Goal: Transaction & Acquisition: Purchase product/service

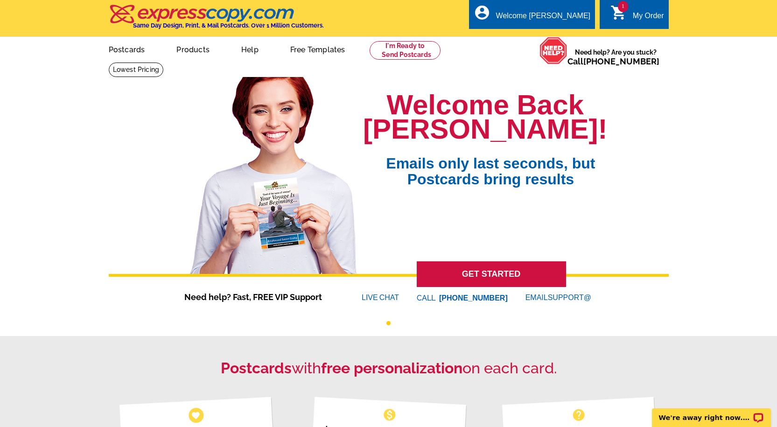
click at [625, 7] on span "1" at bounding box center [623, 6] width 10 height 11
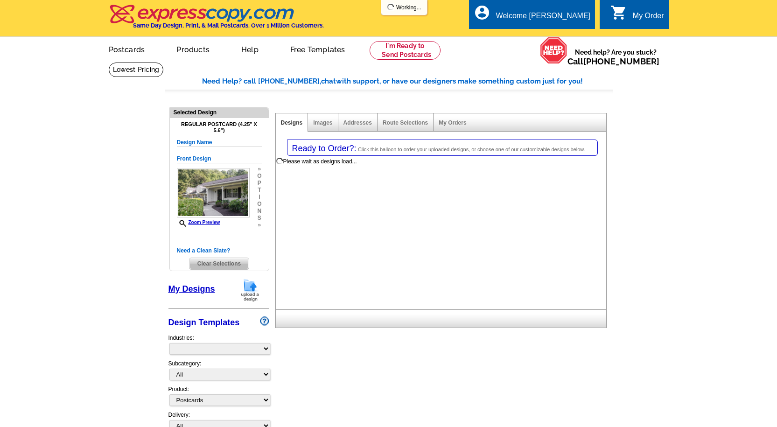
select select "1"
select select "back"
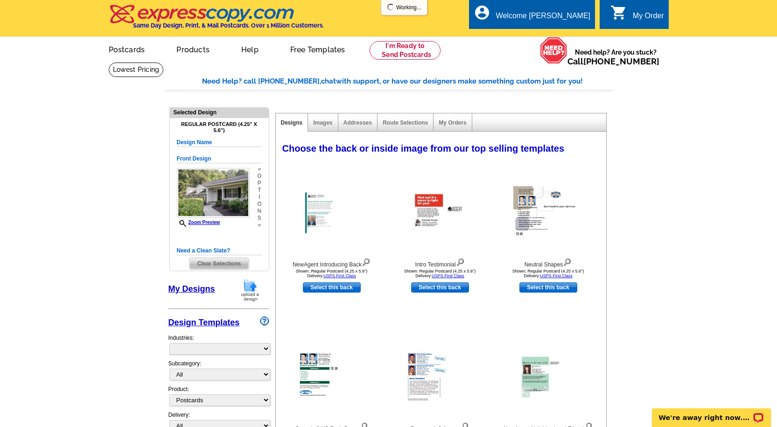
select select "785"
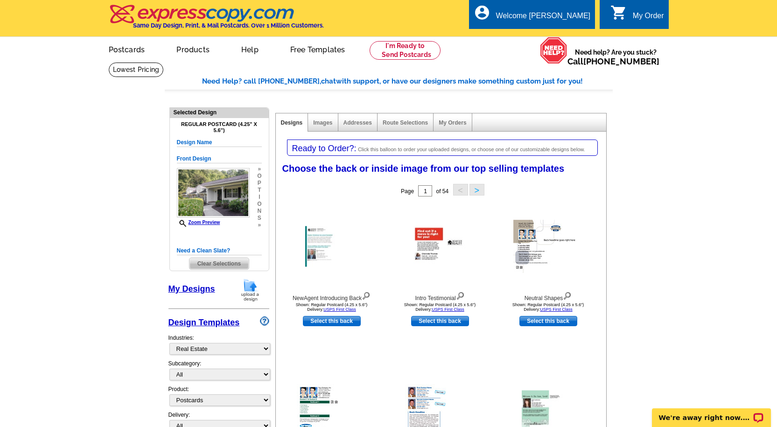
click at [198, 285] on link "My Designs" at bounding box center [191, 288] width 47 height 9
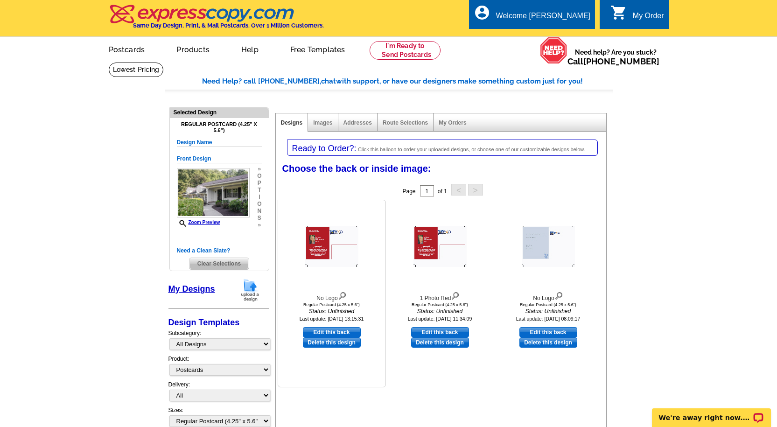
click at [323, 275] on div at bounding box center [331, 246] width 103 height 84
click at [348, 333] on link "Edit this back" at bounding box center [332, 332] width 58 height 10
select select "front"
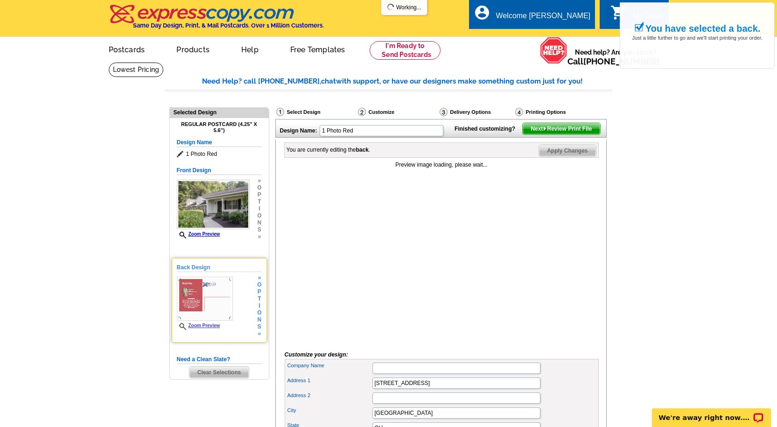
click at [193, 330] on span "Zoom Preview" at bounding box center [205, 326] width 56 height 7
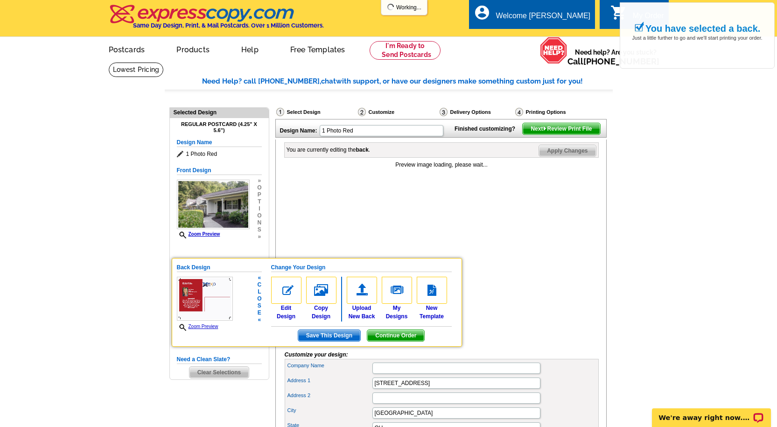
click at [198, 330] on span "Zoom Preview" at bounding box center [205, 327] width 56 height 8
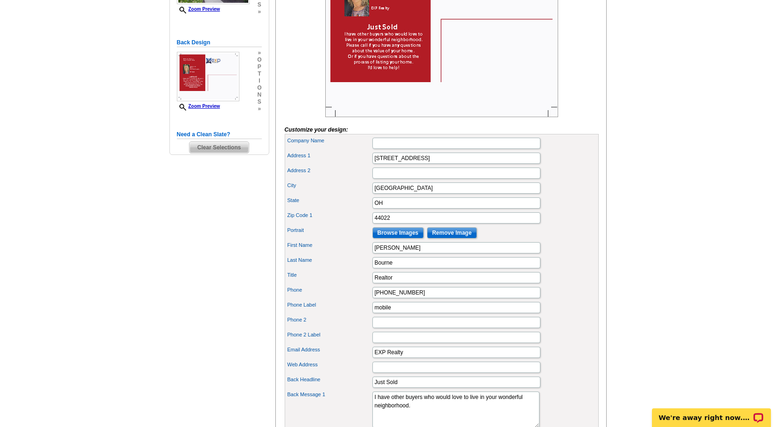
scroll to position [226, 0]
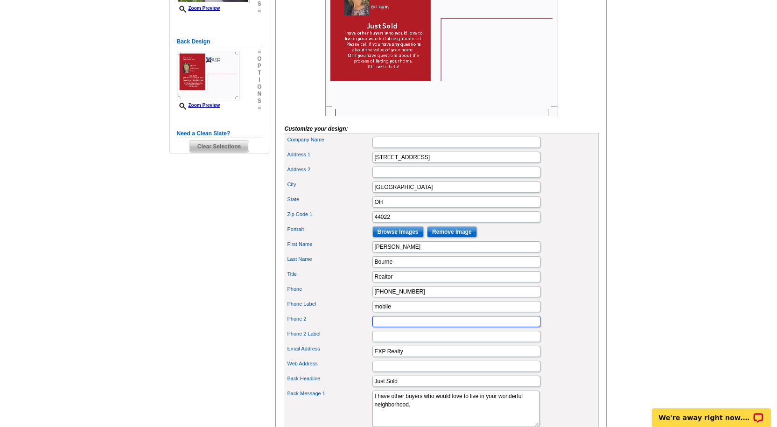
click at [419, 327] on input "Phone 2" at bounding box center [456, 321] width 168 height 11
type input "Chagrin Falls"
drag, startPoint x: 775, startPoint y: 194, endPoint x: 783, endPoint y: 134, distance: 60.7
click at [776, 134] on html "Welcome back Patti My Account Logout local_phone Same Day Design, Print, & Mail…" at bounding box center [388, 333] width 777 height 1118
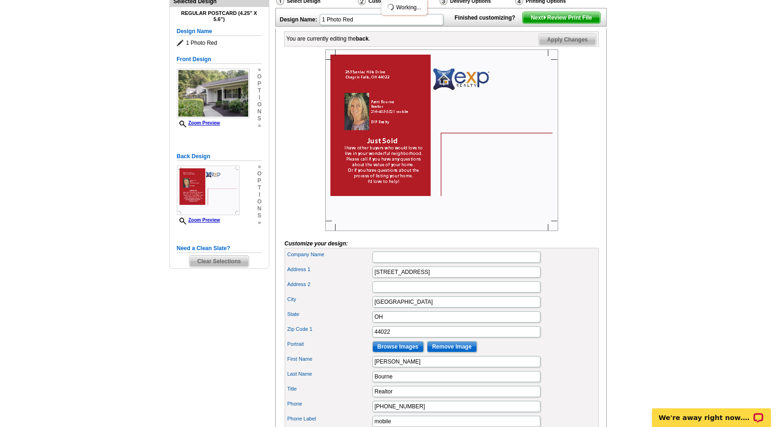
scroll to position [104, 0]
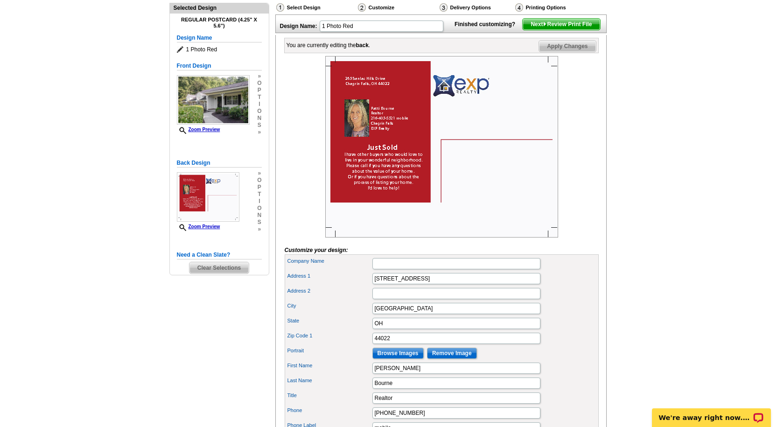
click at [390, 185] on img at bounding box center [441, 146] width 233 height 181
click at [259, 190] on span "p" at bounding box center [259, 187] width 4 height 7
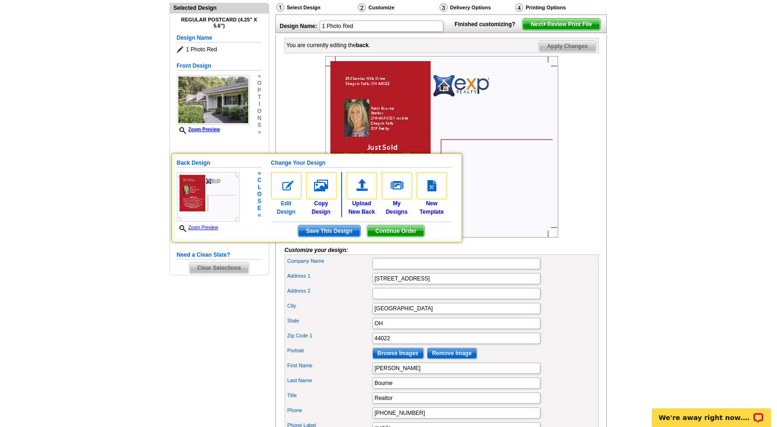
click at [287, 191] on img at bounding box center [286, 185] width 30 height 27
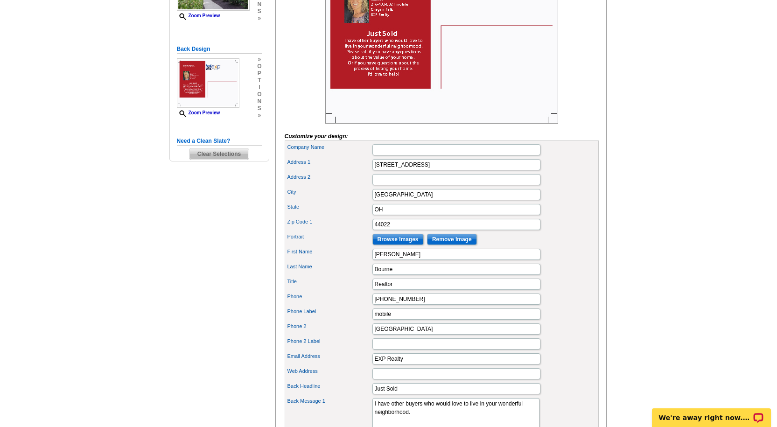
drag, startPoint x: 776, startPoint y: 185, endPoint x: 778, endPoint y: 279, distance: 93.8
click at [776, 279] on html "Welcome back Patti My Account Logout local_phone Same Day Design, Print, & Mail…" at bounding box center [388, 341] width 777 height 1118
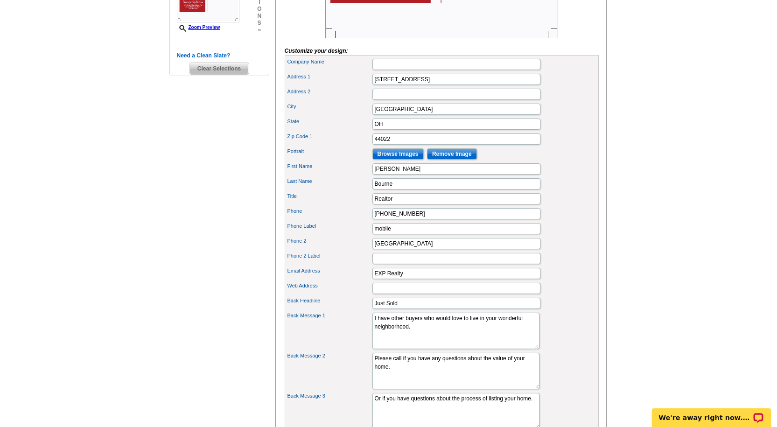
scroll to position [369, 0]
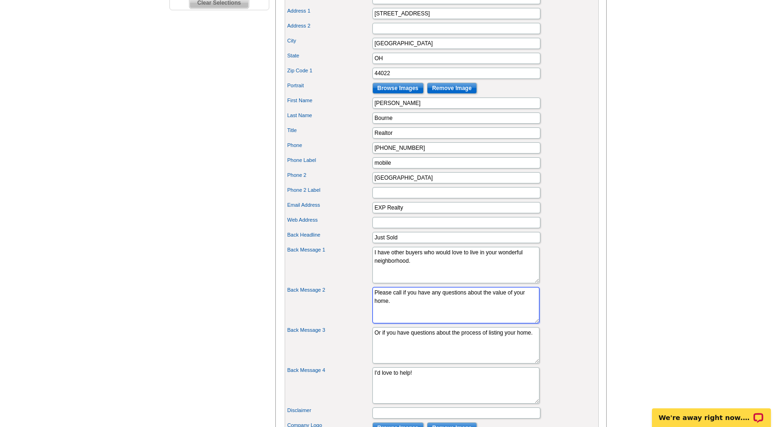
click at [403, 317] on textarea "Please call if you have any questions about the value of your home." at bounding box center [455, 305] width 167 height 36
type textarea "Please call if you have any questions about the value of your home..."
click at [381, 347] on textarea "Or if you have questions about the process of listing your home." at bounding box center [455, 345] width 167 height 36
click at [397, 348] on textarea "Or if you have questions about the process of listing your home." at bounding box center [455, 345] width 167 height 36
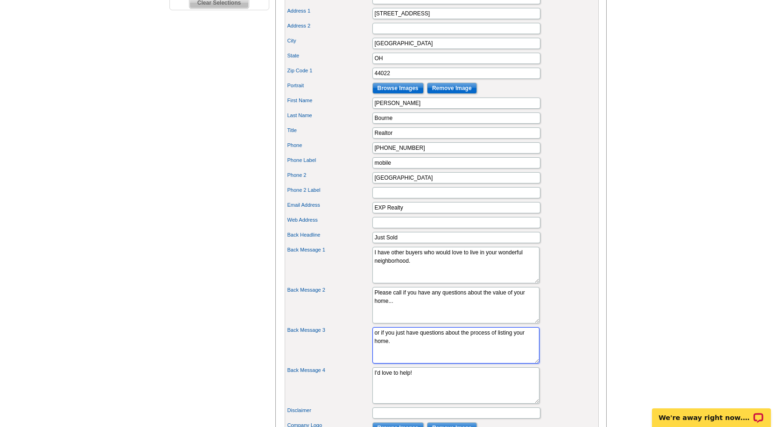
click at [400, 359] on textarea "Or if you have questions about the process of listing your home." at bounding box center [455, 345] width 167 height 36
type textarea "or if you just have questions about the process of listing your home I'd love t…"
click at [417, 319] on textarea "Please call if you have any questions about the value of your home." at bounding box center [455, 305] width 167 height 36
type textarea "Please call if you have any questions about the value of your home, about marke…"
click at [399, 357] on textarea "Or if you have questions about the process of listing your home." at bounding box center [455, 345] width 167 height 36
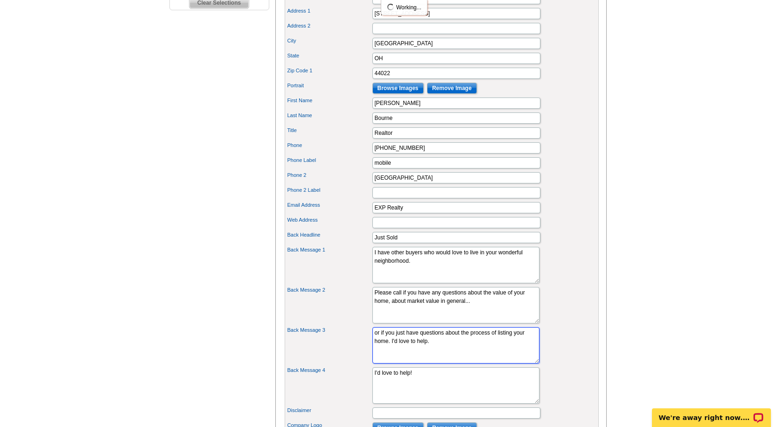
type textarea "or if you just have questions about the process of listing your home. I'd love …"
click at [456, 387] on textarea "I'd love to help!" at bounding box center [455, 385] width 167 height 36
type textarea "I"
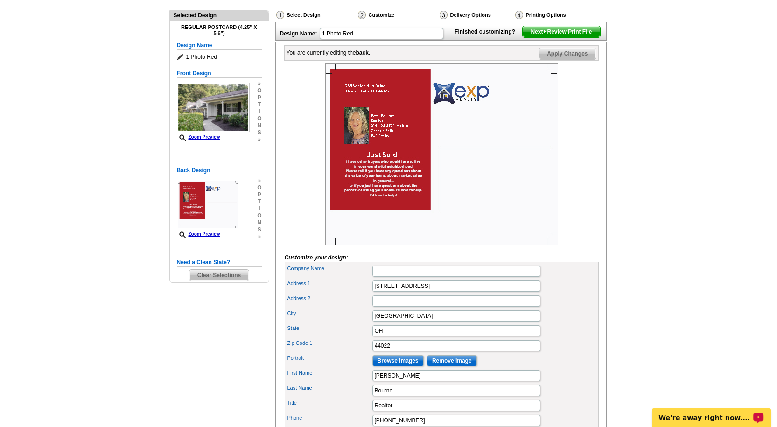
scroll to position [90, 0]
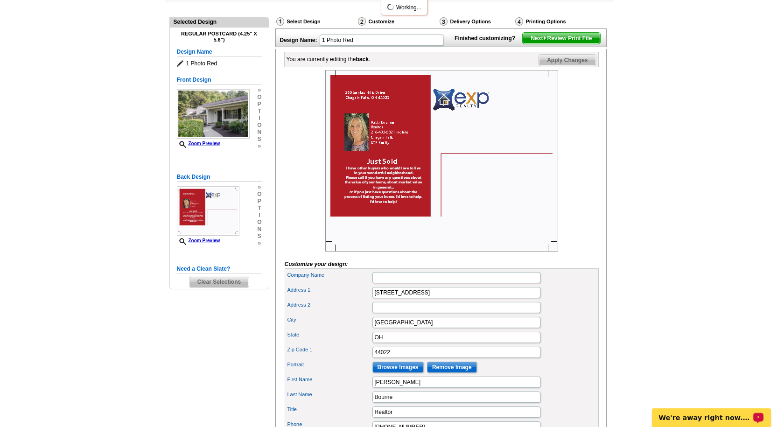
click at [585, 66] on span "Apply Changes" at bounding box center [567, 60] width 56 height 11
click at [568, 44] on span "Next Review Print File" at bounding box center [560, 38] width 77 height 11
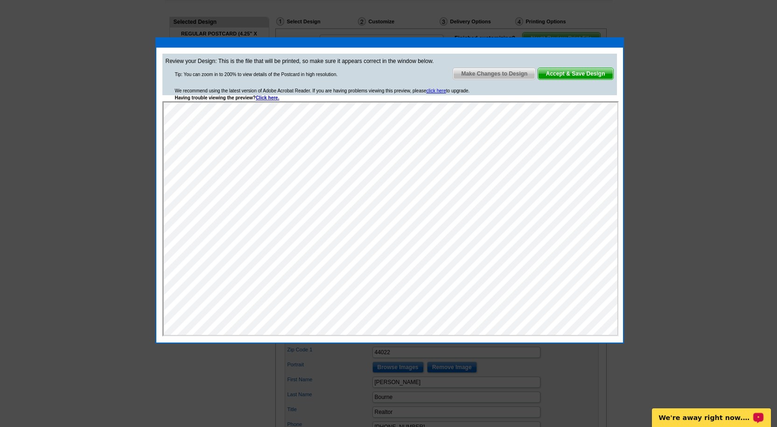
scroll to position [0, 0]
click at [583, 70] on span "Accept & Save Design" at bounding box center [575, 73] width 75 height 11
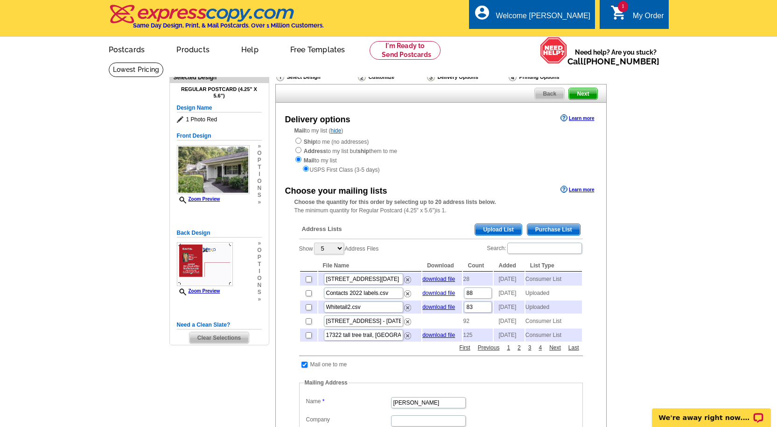
click at [548, 229] on span "Purchase List" at bounding box center [553, 229] width 53 height 11
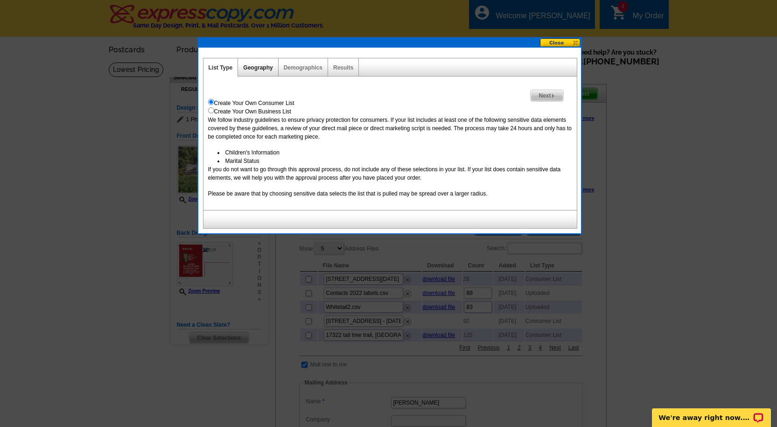
click at [259, 70] on link "Geography" at bounding box center [257, 67] width 29 height 7
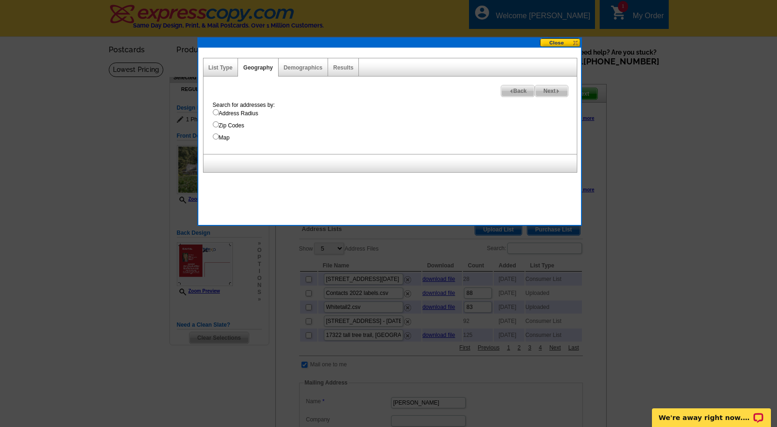
click at [215, 110] on input "Address Radius" at bounding box center [216, 112] width 6 height 6
radio input "true"
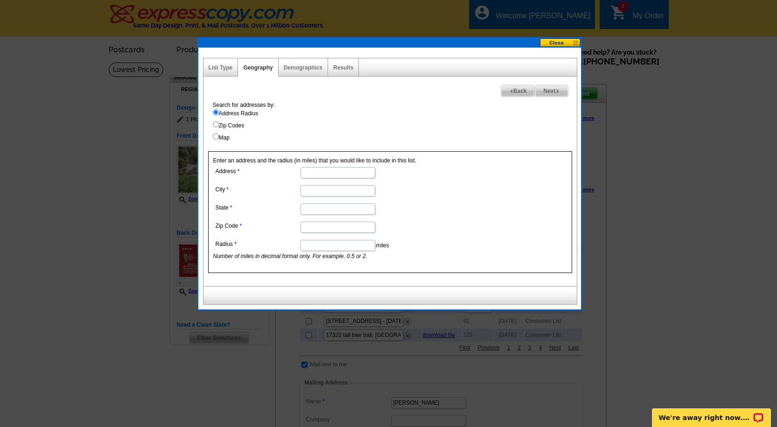
click at [344, 175] on input "Address" at bounding box center [337, 172] width 75 height 11
type input "[STREET_ADDRESS]"
click at [329, 188] on input "City" at bounding box center [337, 190] width 75 height 11
type input "chagrin falls"
click at [314, 204] on input "State" at bounding box center [337, 208] width 75 height 11
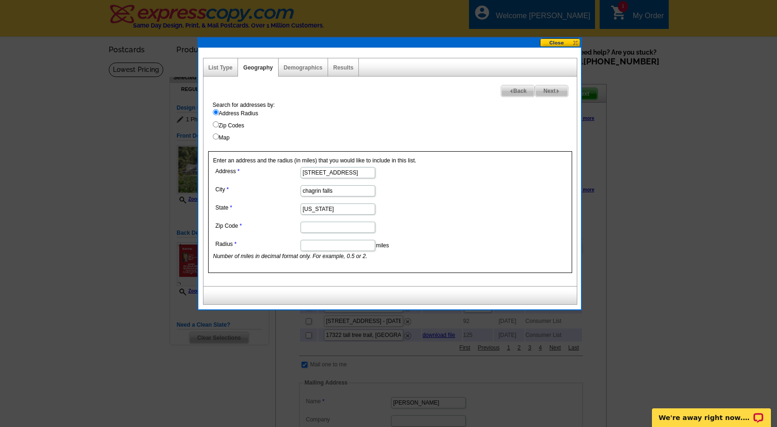
type input "[US_STATE]"
click at [310, 231] on input "Zip Code" at bounding box center [337, 227] width 75 height 11
type input "44022"
click at [314, 247] on input "Radius" at bounding box center [337, 245] width 75 height 11
type input ".9"
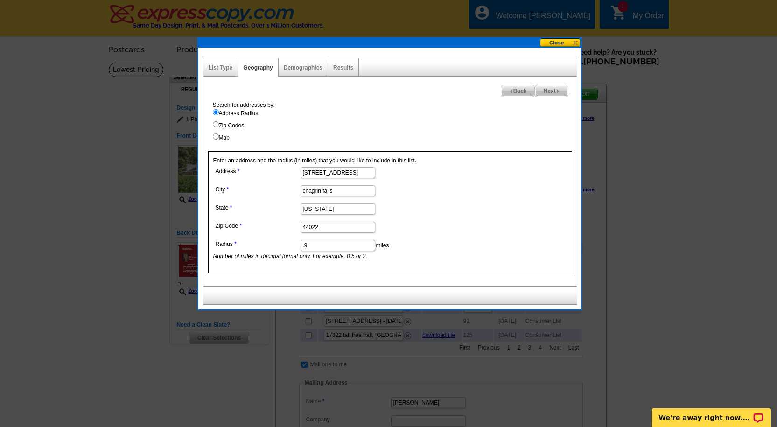
click at [552, 93] on span "Next" at bounding box center [551, 90] width 32 height 11
select select
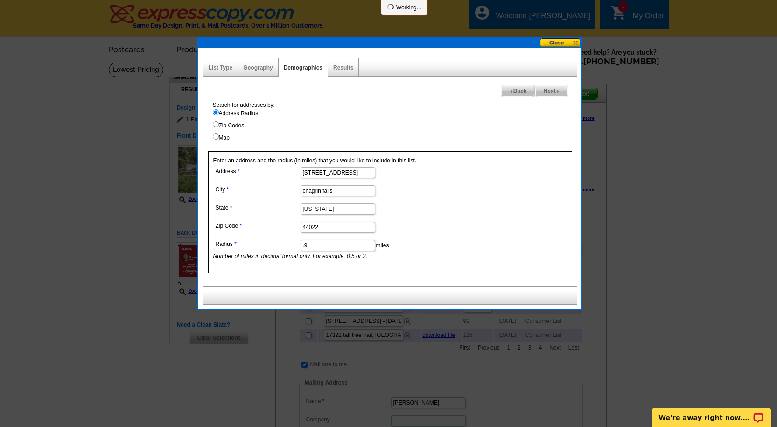
select select
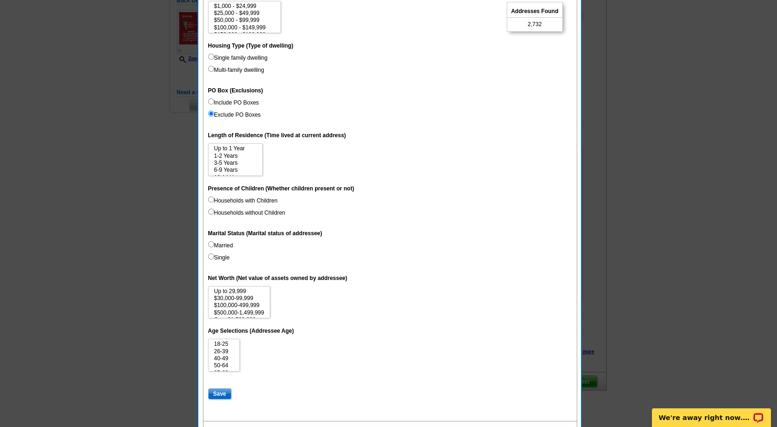
scroll to position [250, 0]
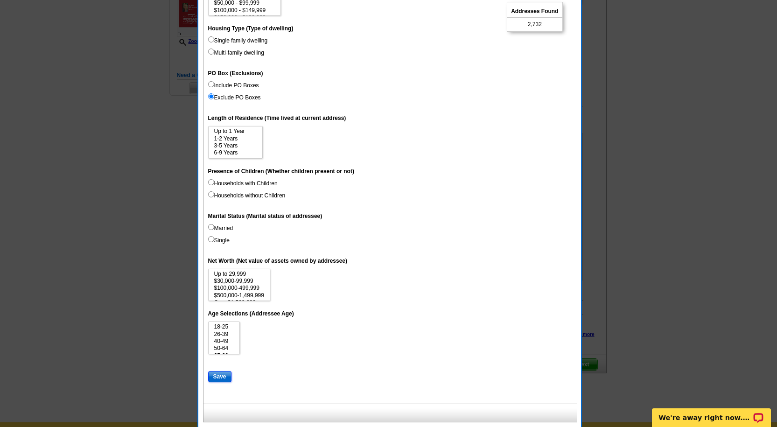
click at [215, 375] on input "Save" at bounding box center [219, 376] width 23 height 11
select select
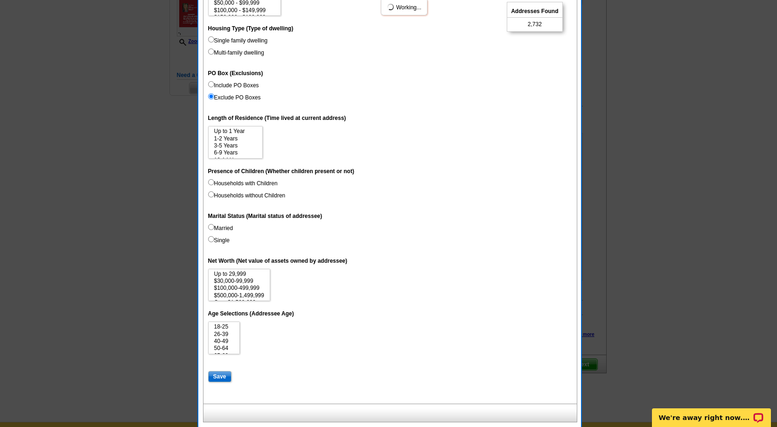
select select
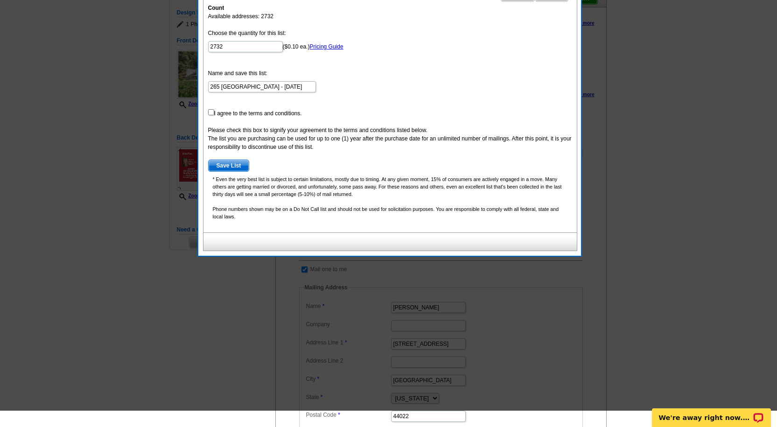
scroll to position [0, 0]
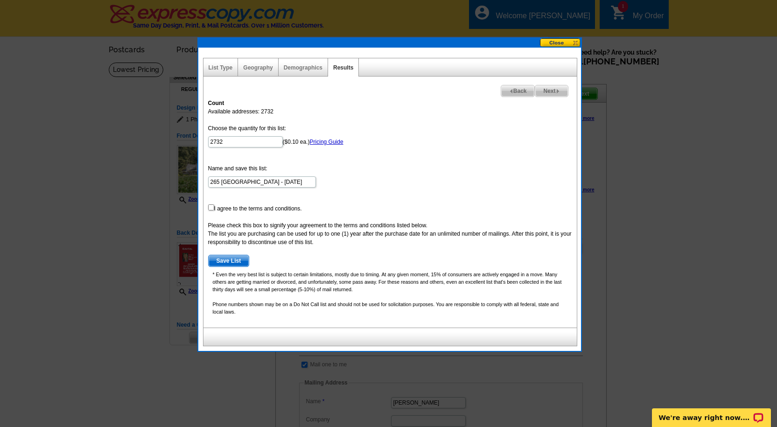
click at [510, 90] on span "Back" at bounding box center [518, 90] width 34 height 11
select select
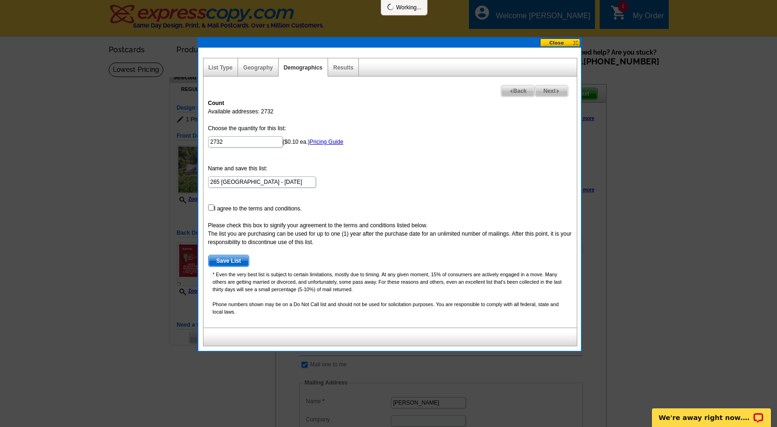
select select
